Goal: Task Accomplishment & Management: Manage account settings

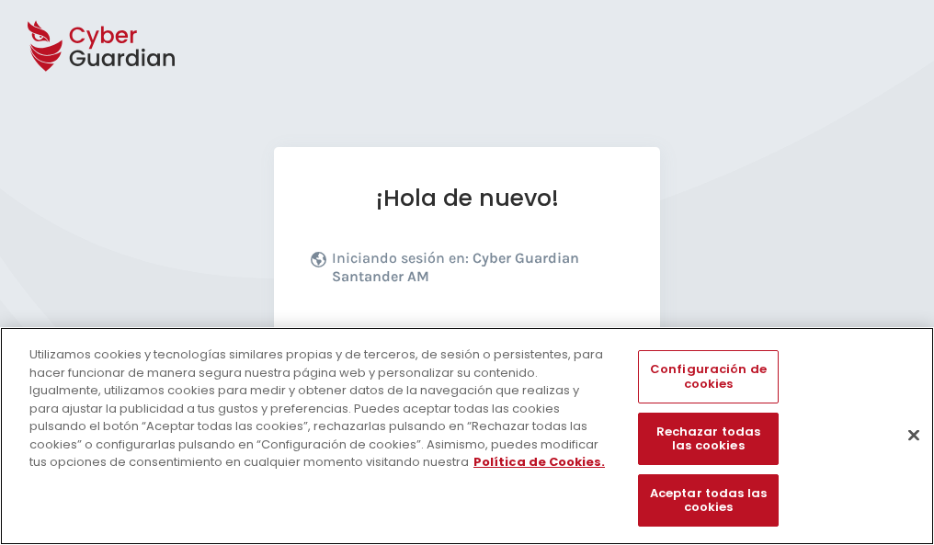
scroll to position [225, 0]
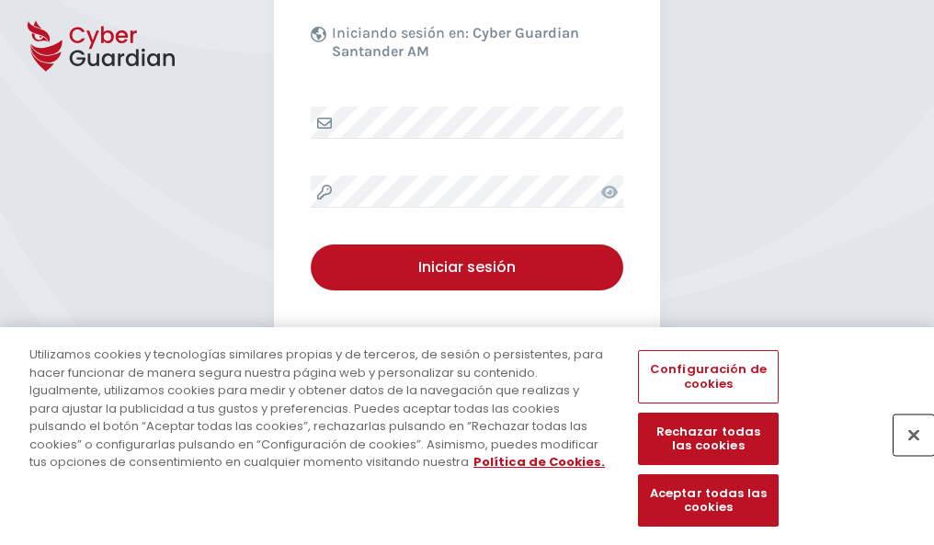
click at [905, 454] on button "Cerrar" at bounding box center [914, 435] width 40 height 40
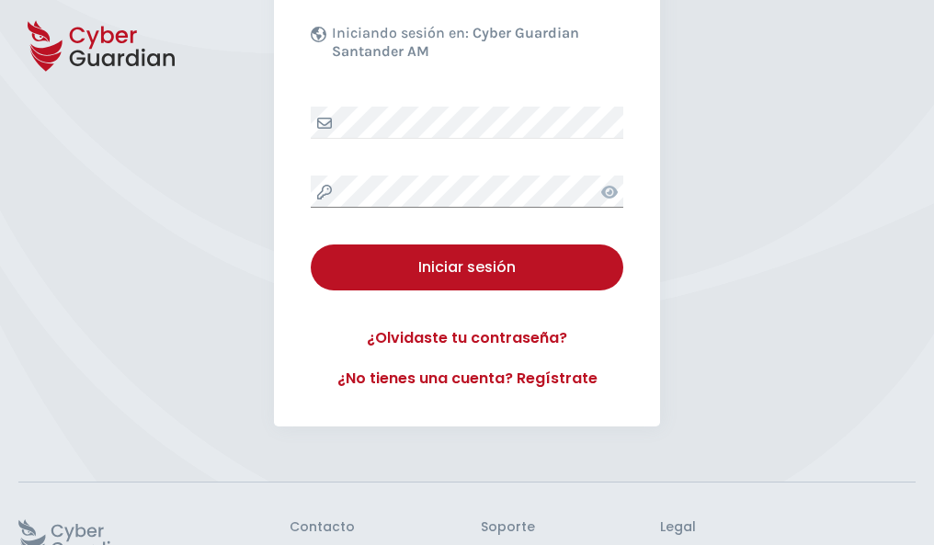
scroll to position [358, 0]
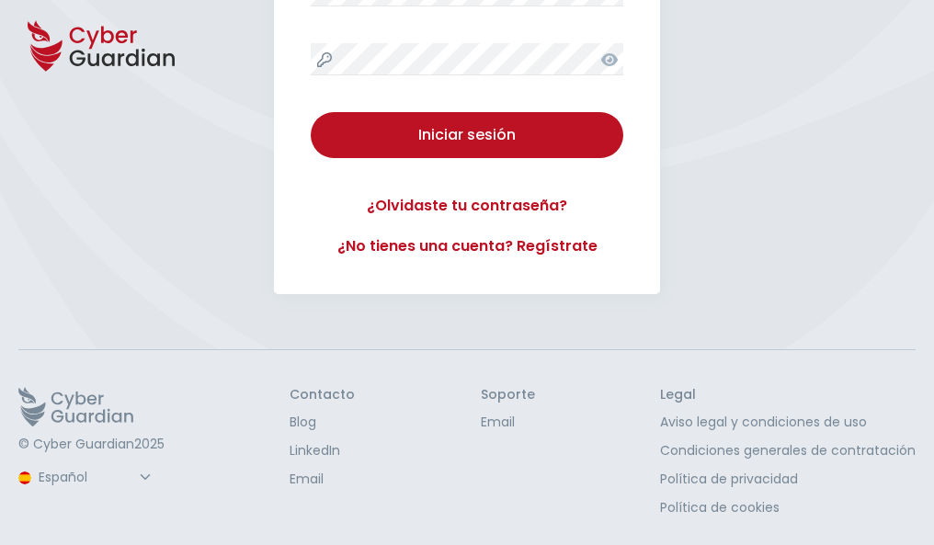
click at [311, 112] on button "Iniciar sesión" at bounding box center [467, 135] width 313 height 46
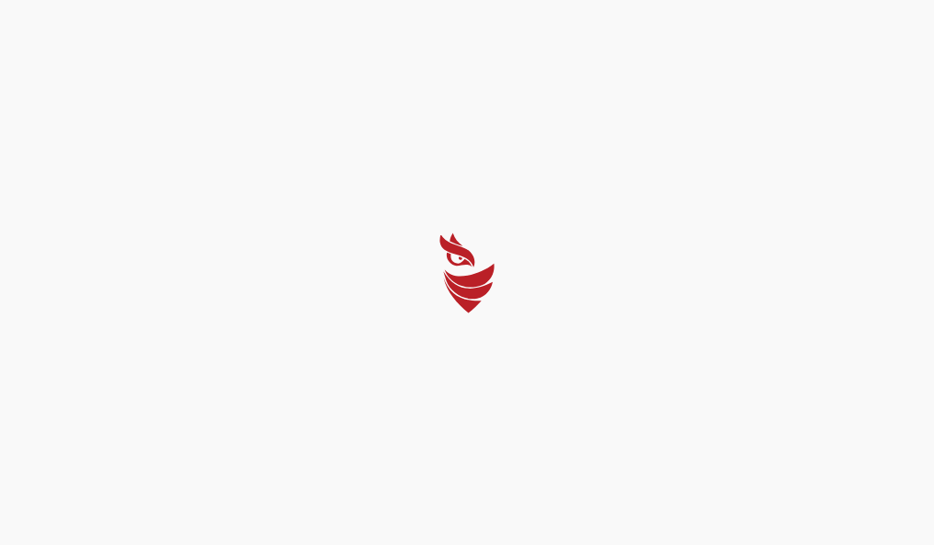
scroll to position [0, 0]
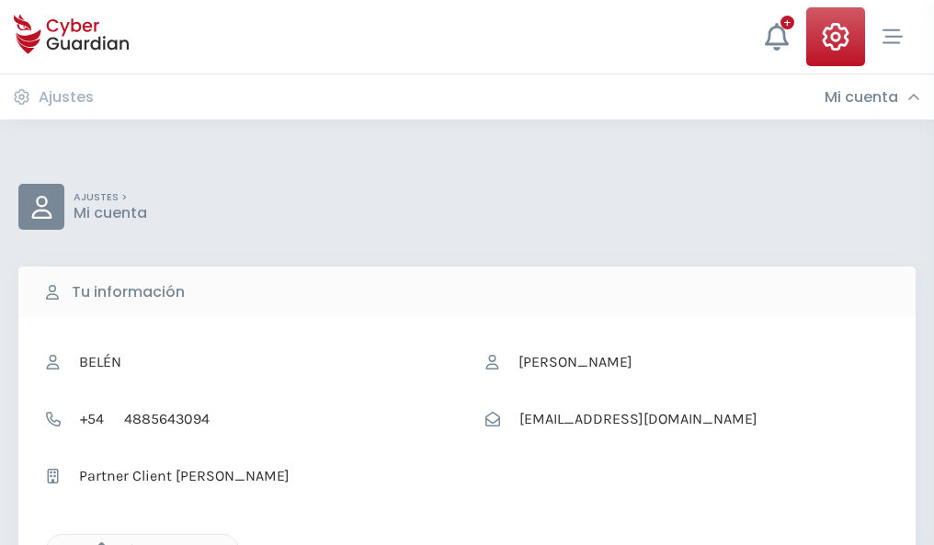
click at [97, 544] on icon "button" at bounding box center [97, 551] width 16 height 16
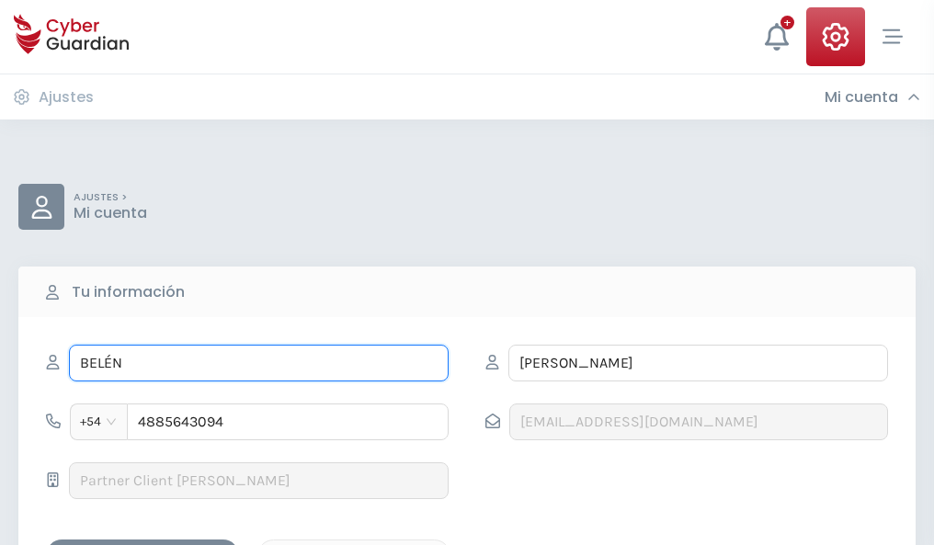
click at [258, 363] on input "BELÉN" at bounding box center [259, 363] width 380 height 37
type input "B"
type input "Cristian"
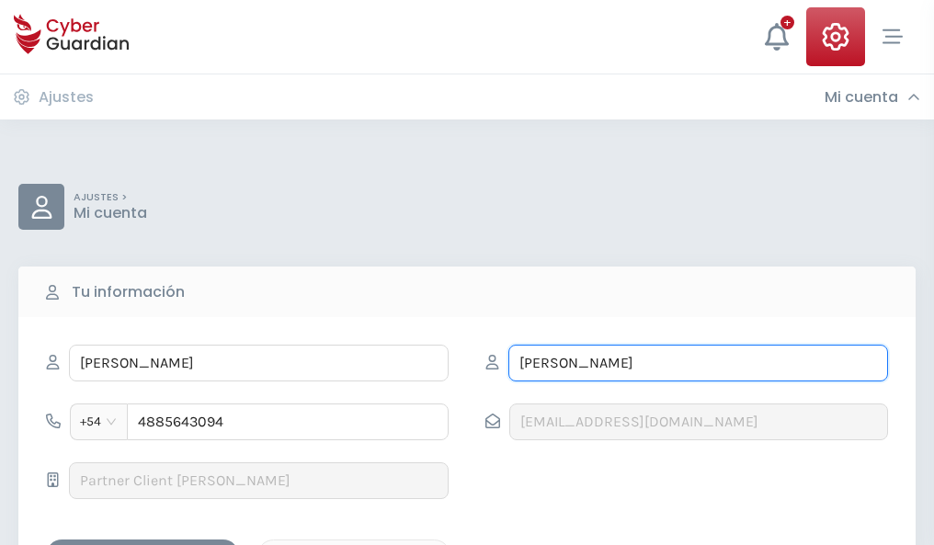
click at [698, 363] on input "GUERRA" at bounding box center [699, 363] width 380 height 37
type input "G"
type input "Llamas"
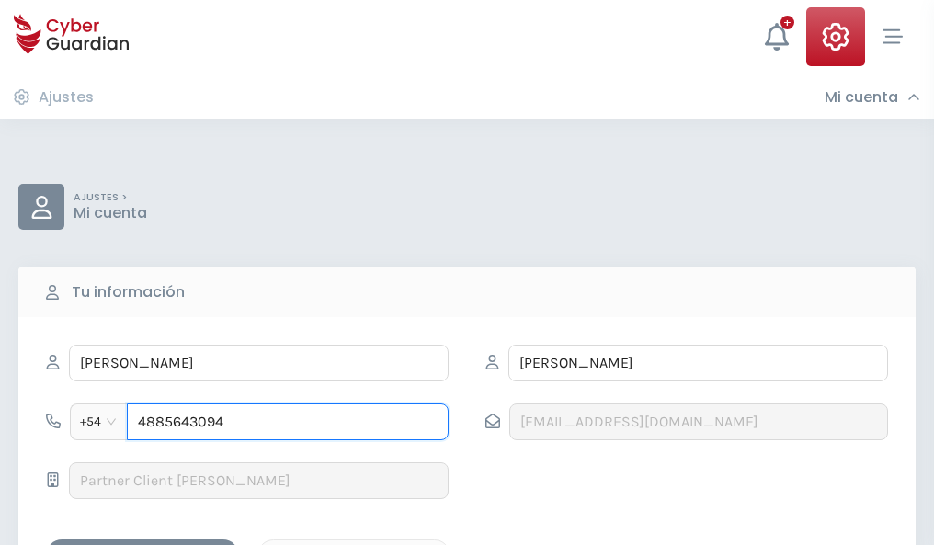
click at [288, 422] on input "4885643094" at bounding box center [288, 422] width 322 height 37
type input "4"
type input "4710844087"
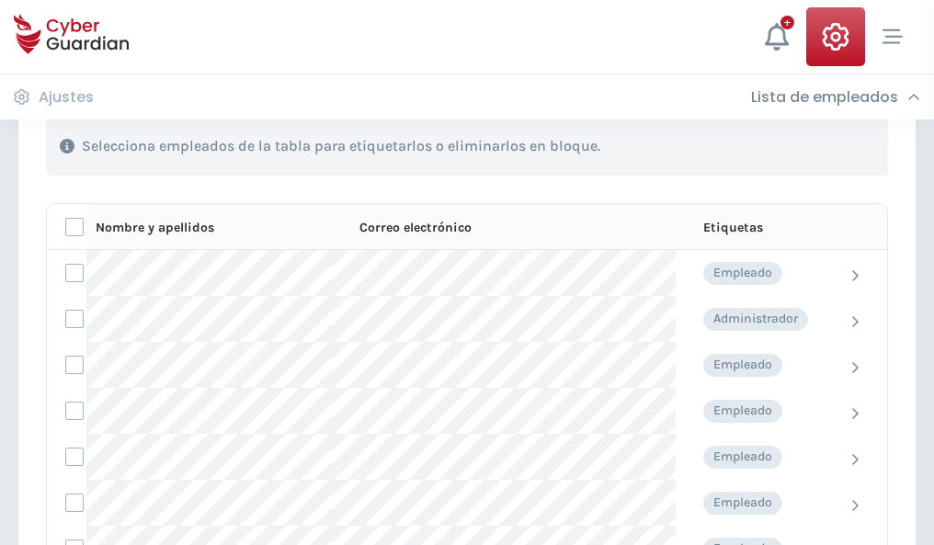
scroll to position [787, 0]
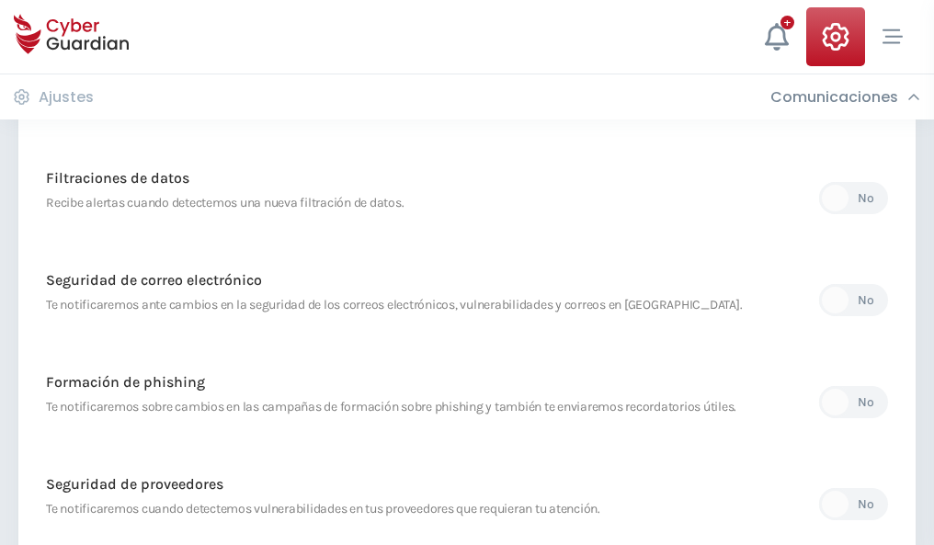
scroll to position [968, 0]
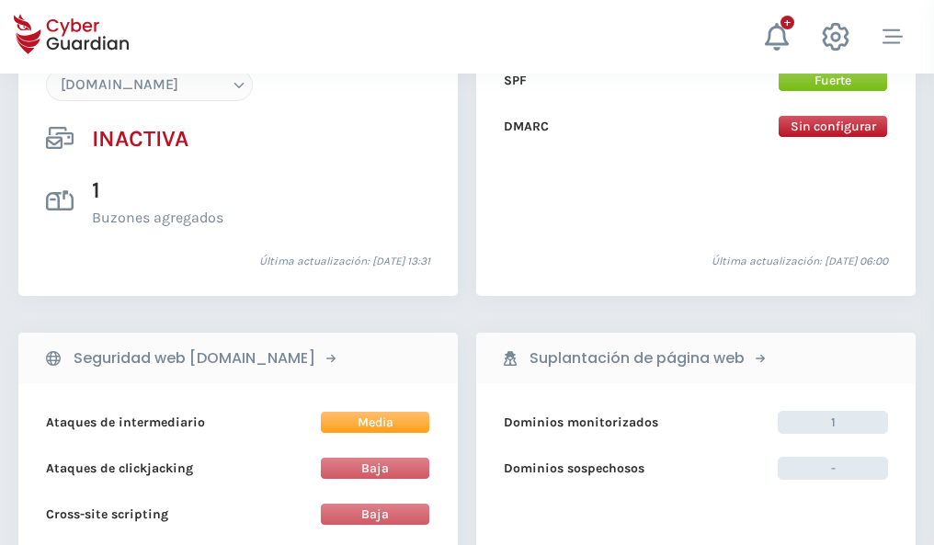
scroll to position [1731, 0]
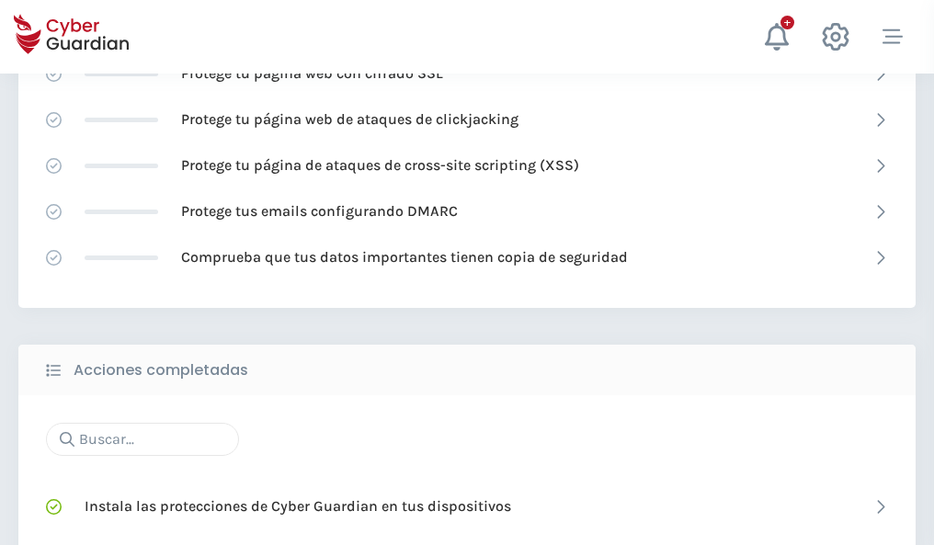
scroll to position [1225, 0]
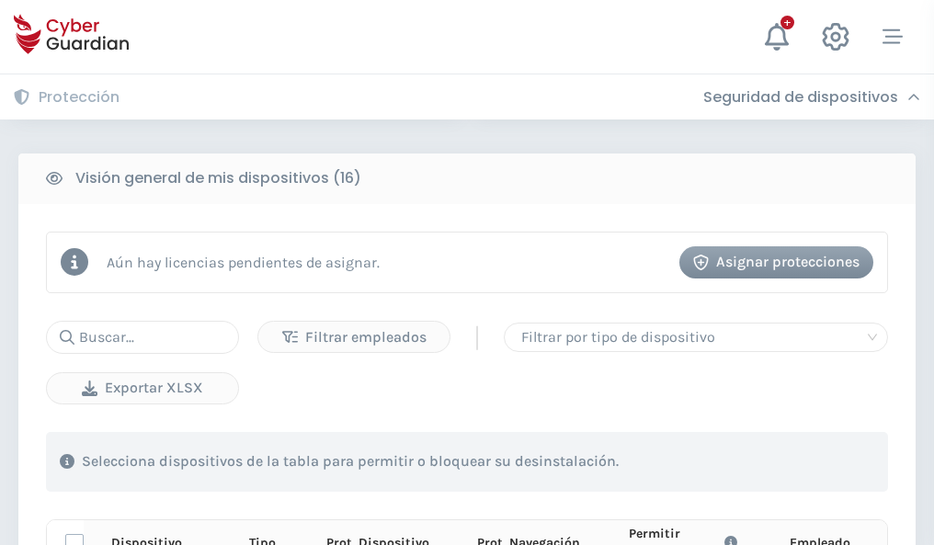
scroll to position [1625, 0]
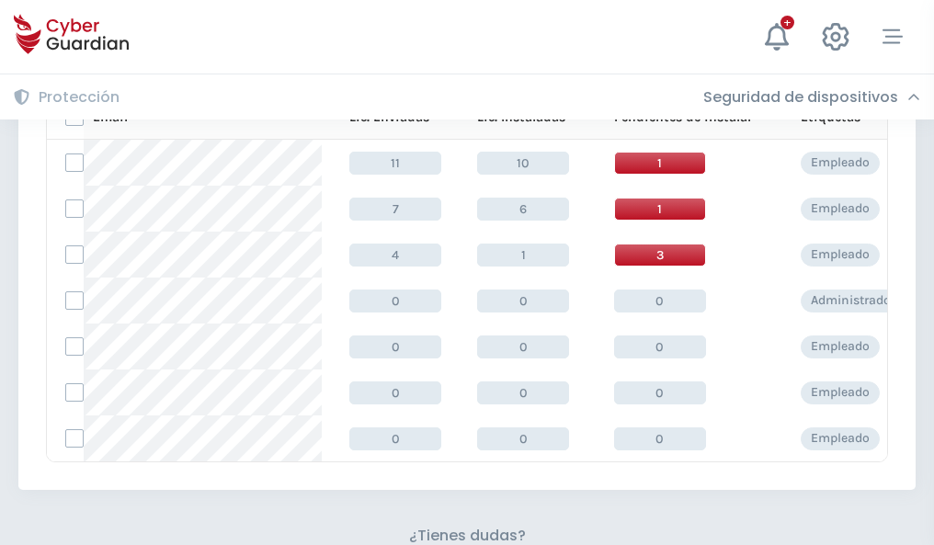
scroll to position [808, 0]
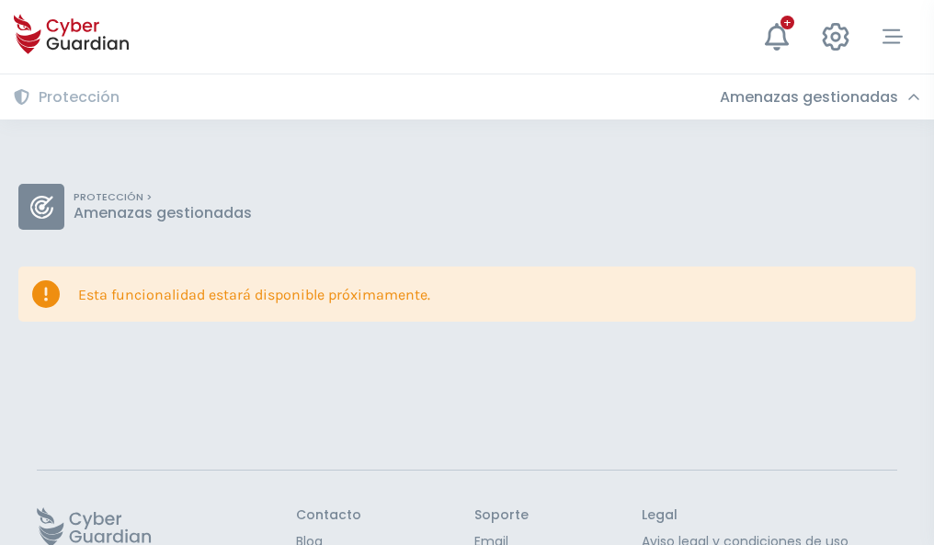
scroll to position [120, 0]
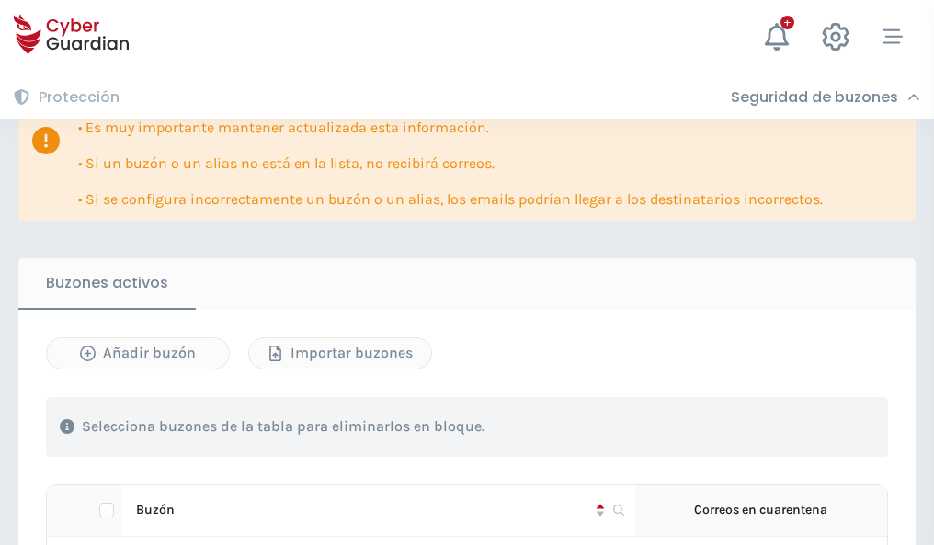
scroll to position [1081, 0]
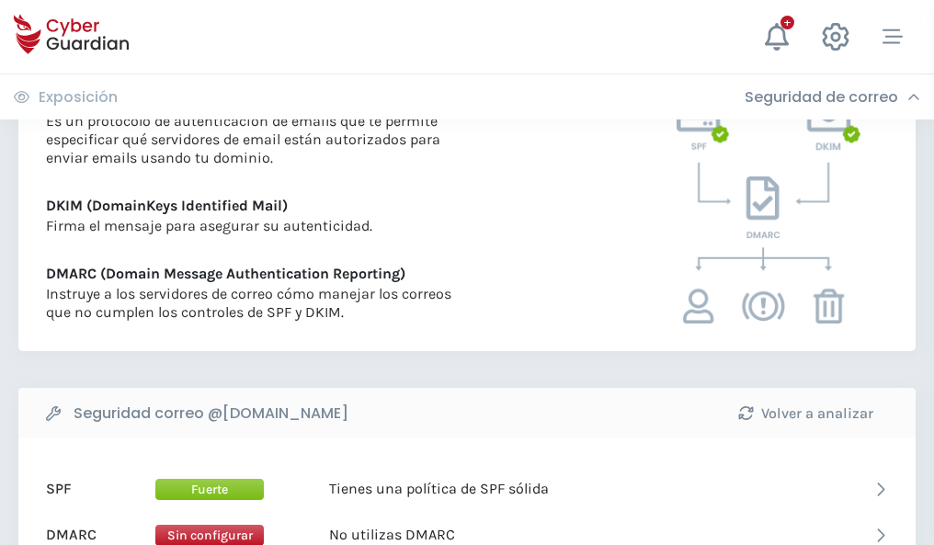
scroll to position [992, 0]
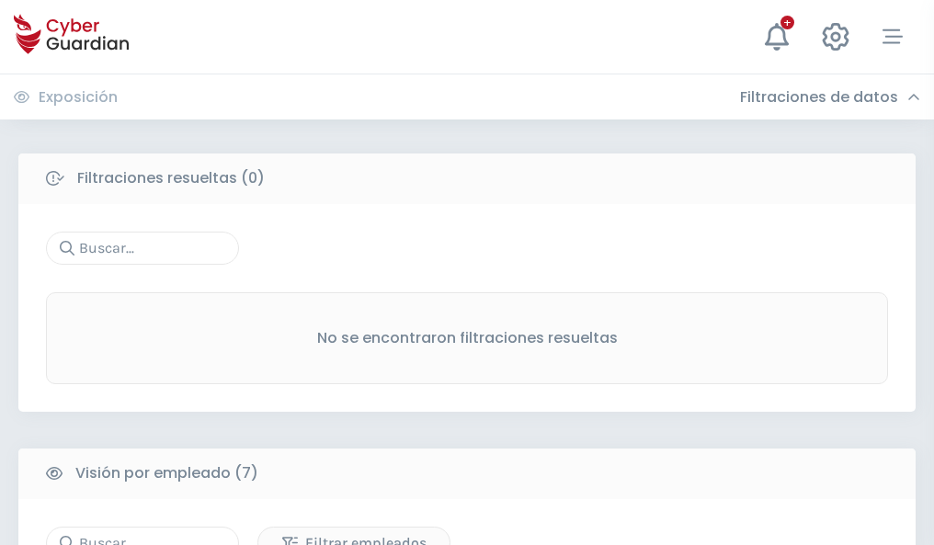
scroll to position [1521, 0]
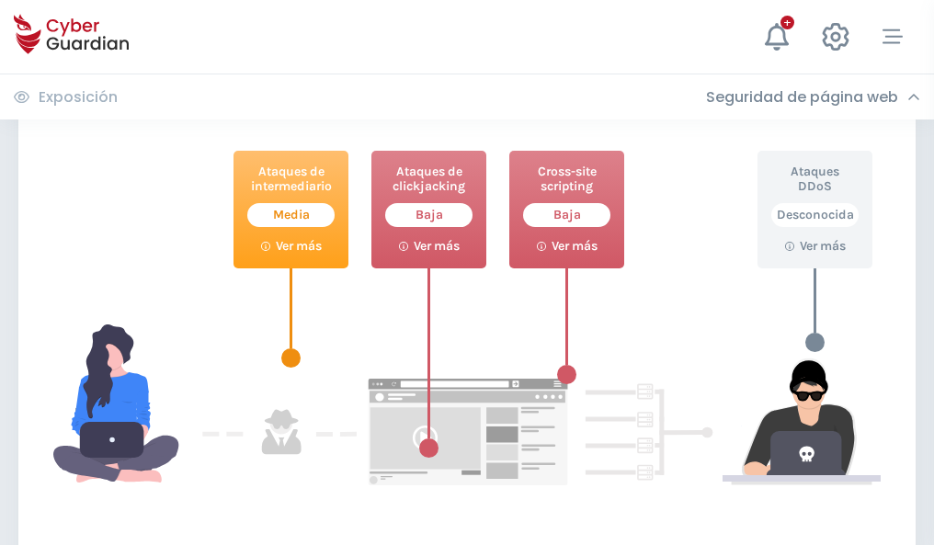
scroll to position [1002, 0]
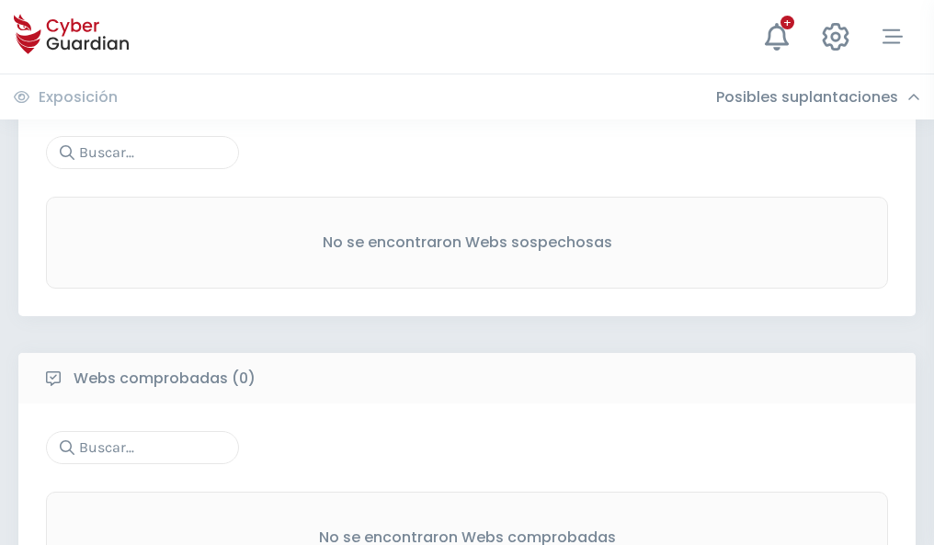
scroll to position [962, 0]
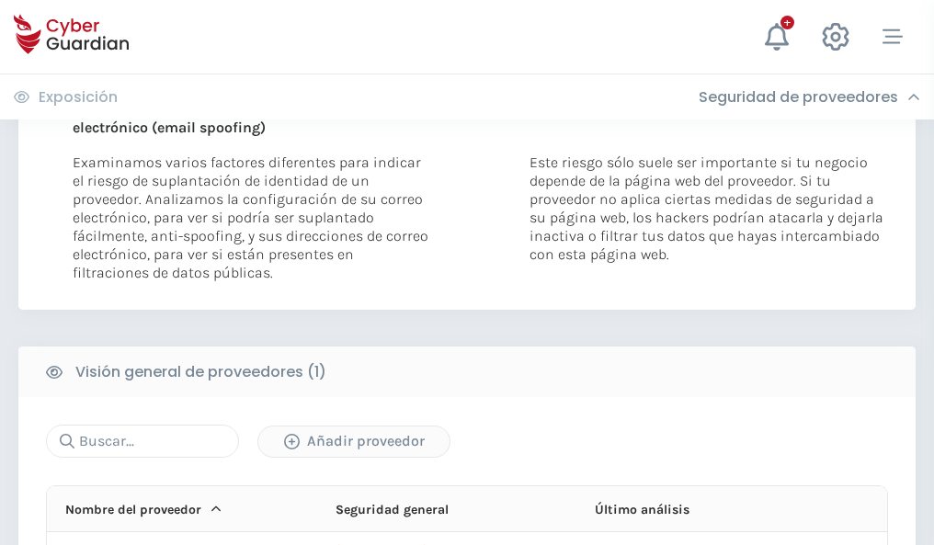
scroll to position [956, 0]
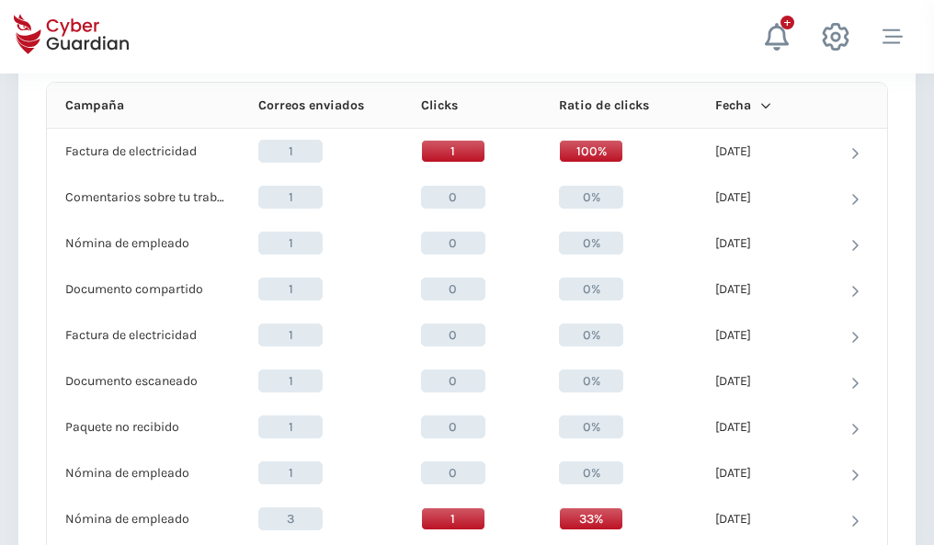
scroll to position [1649, 0]
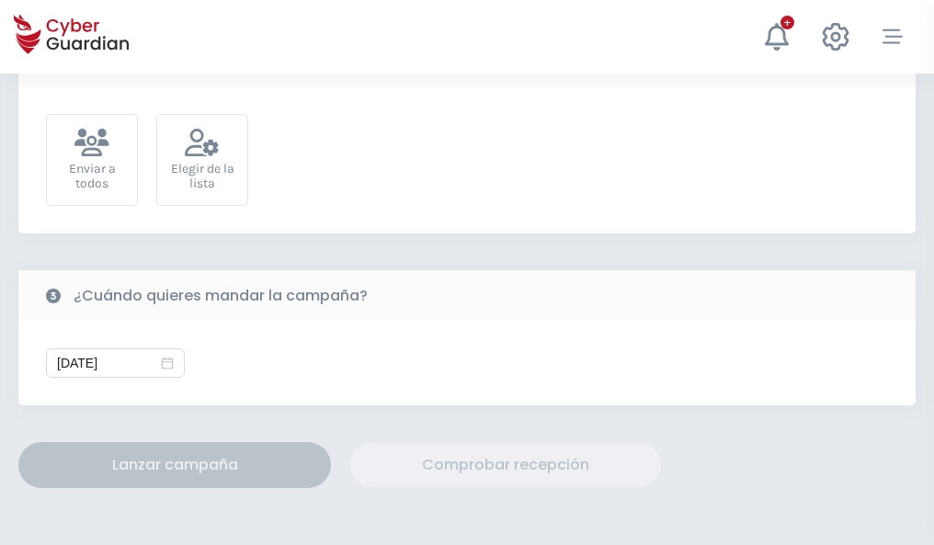
scroll to position [673, 0]
